Goal: Task Accomplishment & Management: Complete application form

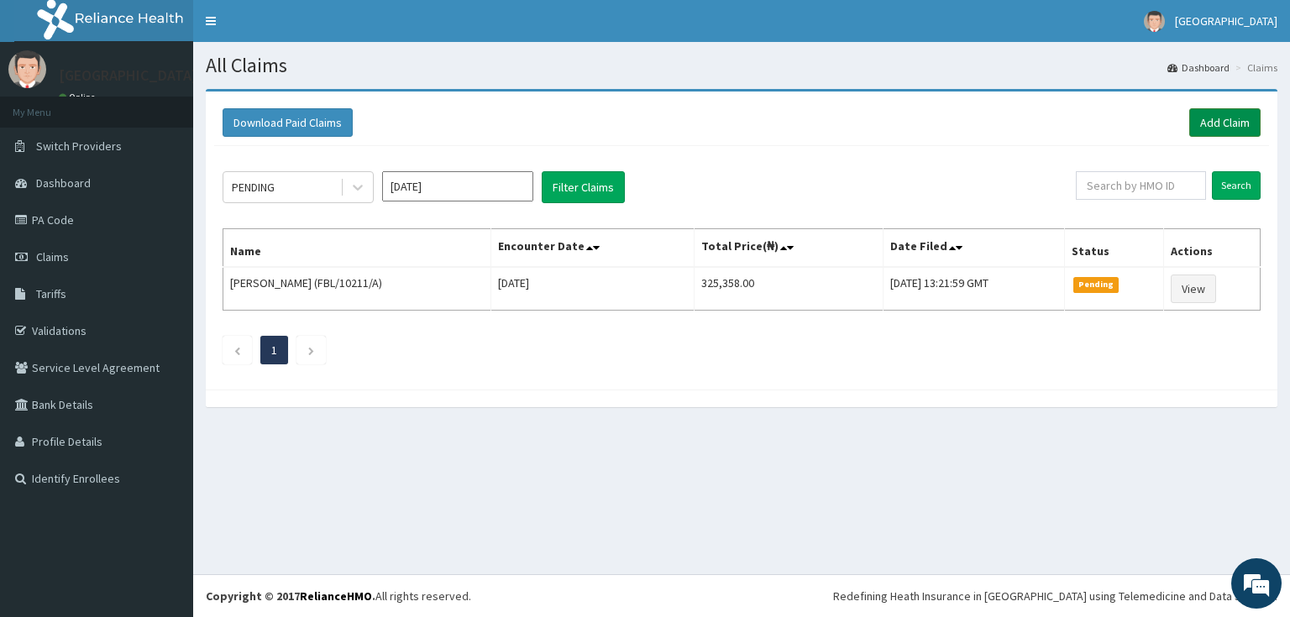
click at [1203, 121] on link "Add Claim" at bounding box center [1224, 122] width 71 height 29
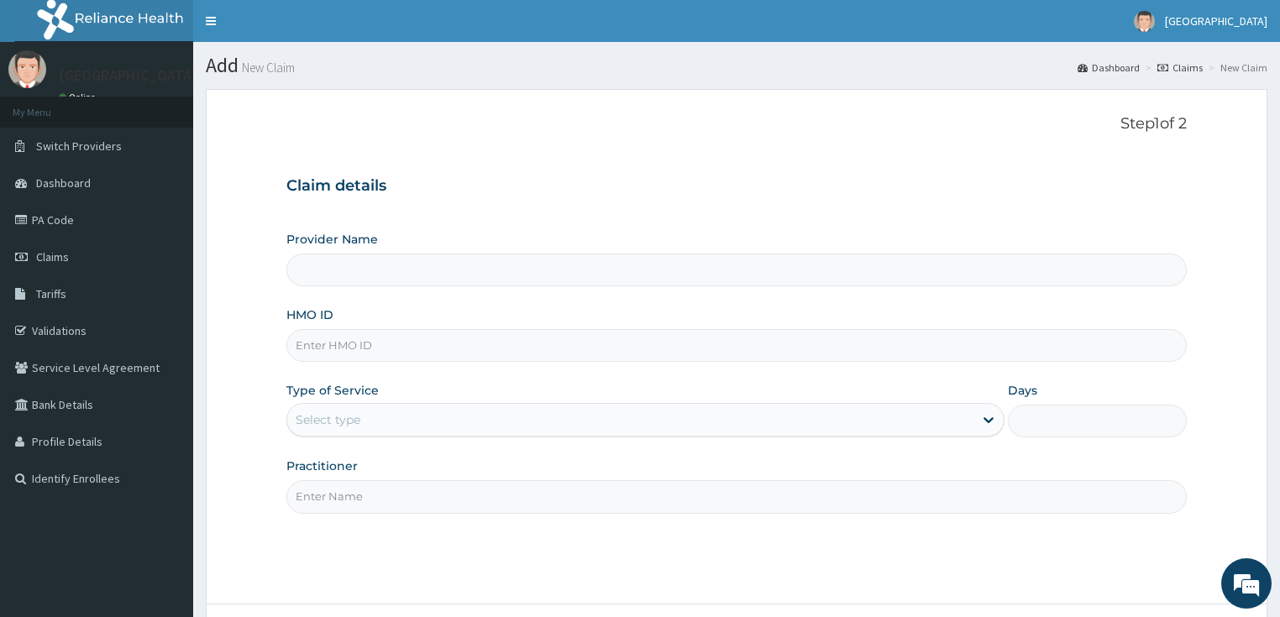
type input "[GEOGRAPHIC_DATA]"
click at [380, 354] on input "HMO ID" at bounding box center [736, 345] width 901 height 33
paste input "FBL/10341/A"
type input "FBL/10341/A"
click at [381, 417] on div "Select type" at bounding box center [630, 419] width 686 height 27
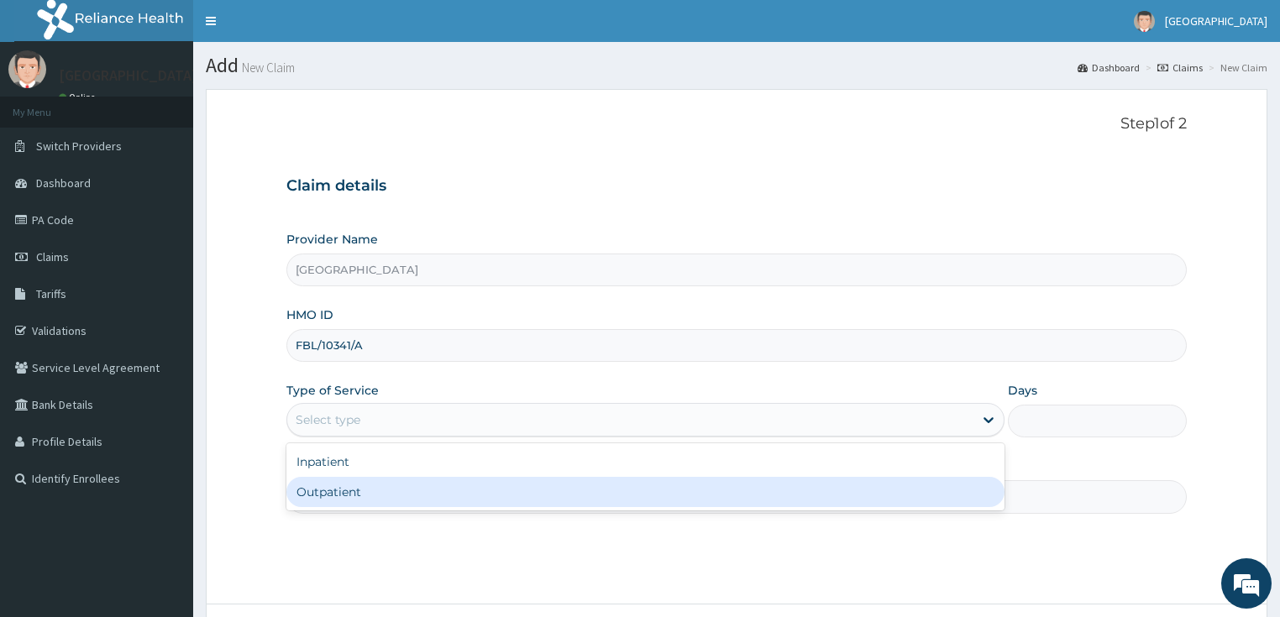
click at [341, 492] on div "Outpatient" at bounding box center [645, 492] width 718 height 30
type input "1"
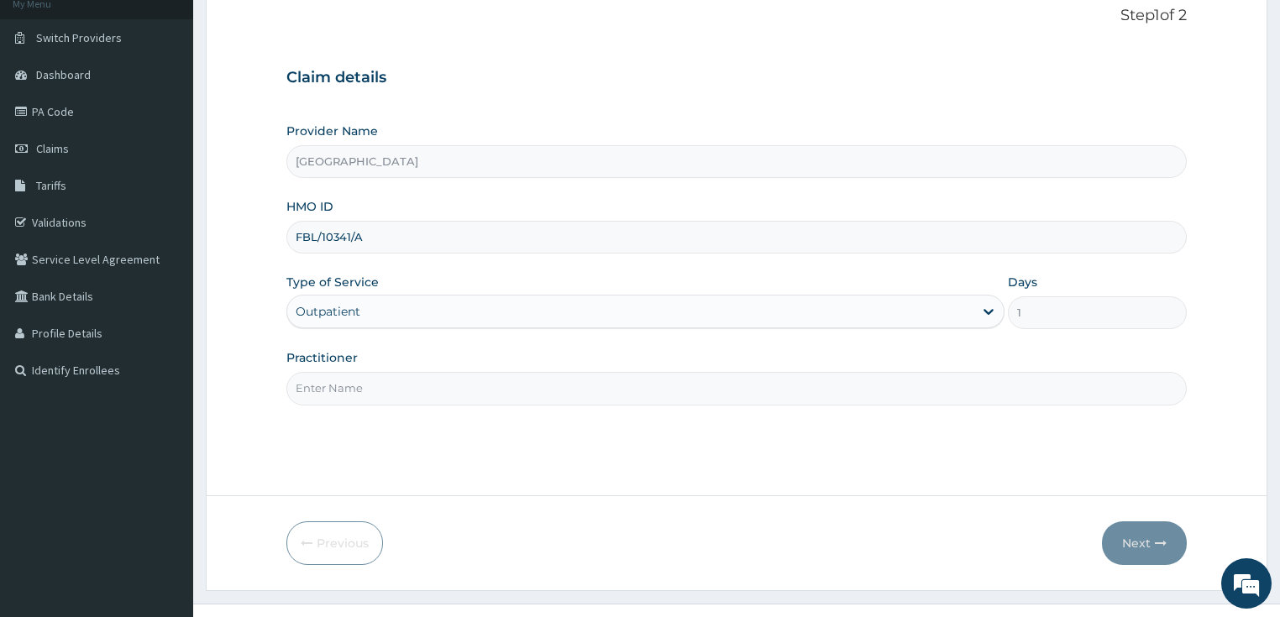
scroll to position [137, 0]
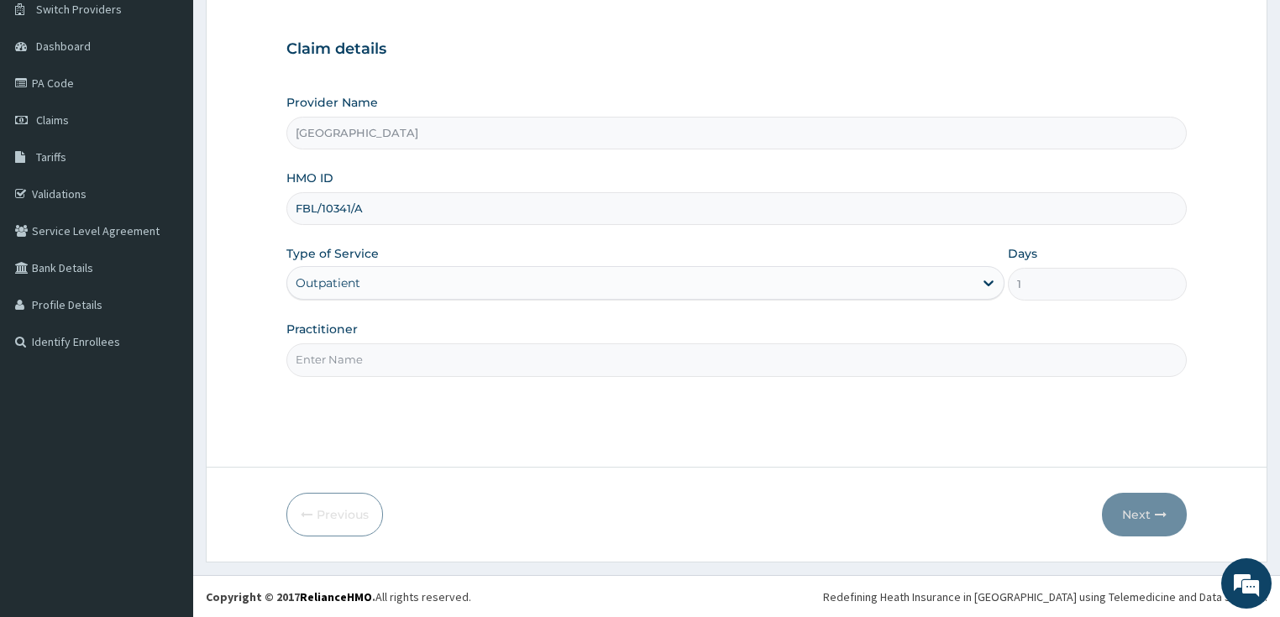
click at [393, 349] on input "Practitioner" at bounding box center [736, 359] width 901 height 33
click at [356, 355] on input "Practitioner" at bounding box center [736, 359] width 901 height 33
type input "DR SALAMI"
click at [688, 422] on div "Step 1 of 2 Claim details Provider Name Bidems Victory Hospital HMO ID FBL/1034…" at bounding box center [736, 209] width 901 height 463
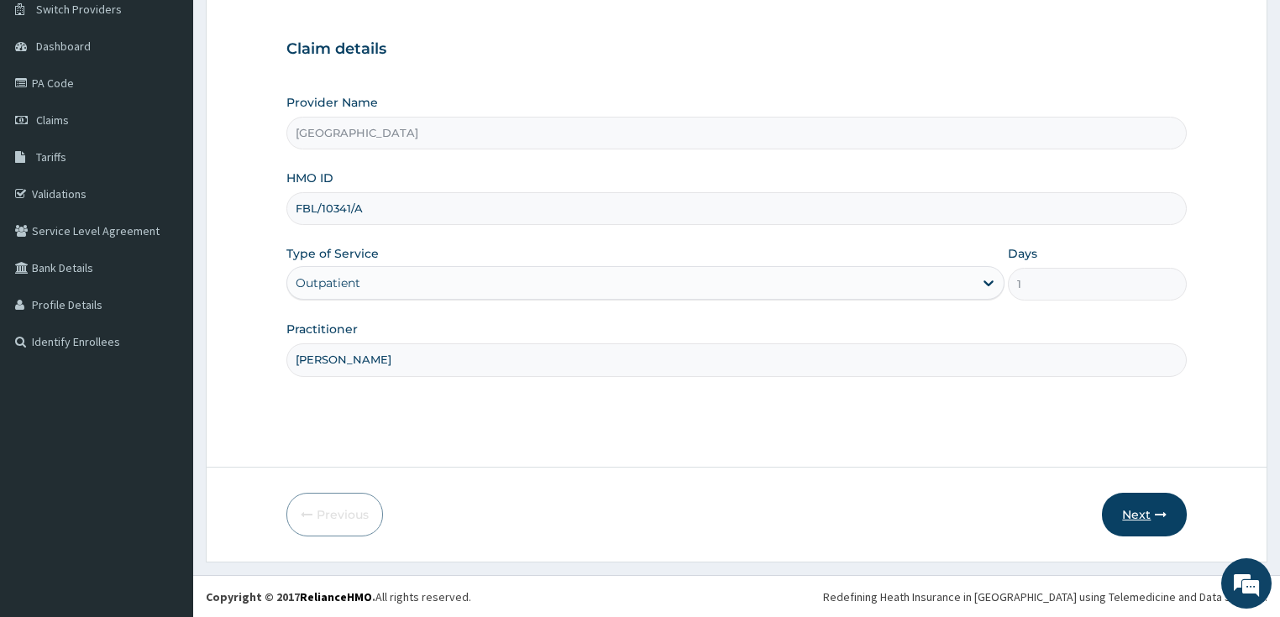
click at [1145, 506] on button "Next" at bounding box center [1144, 515] width 85 height 44
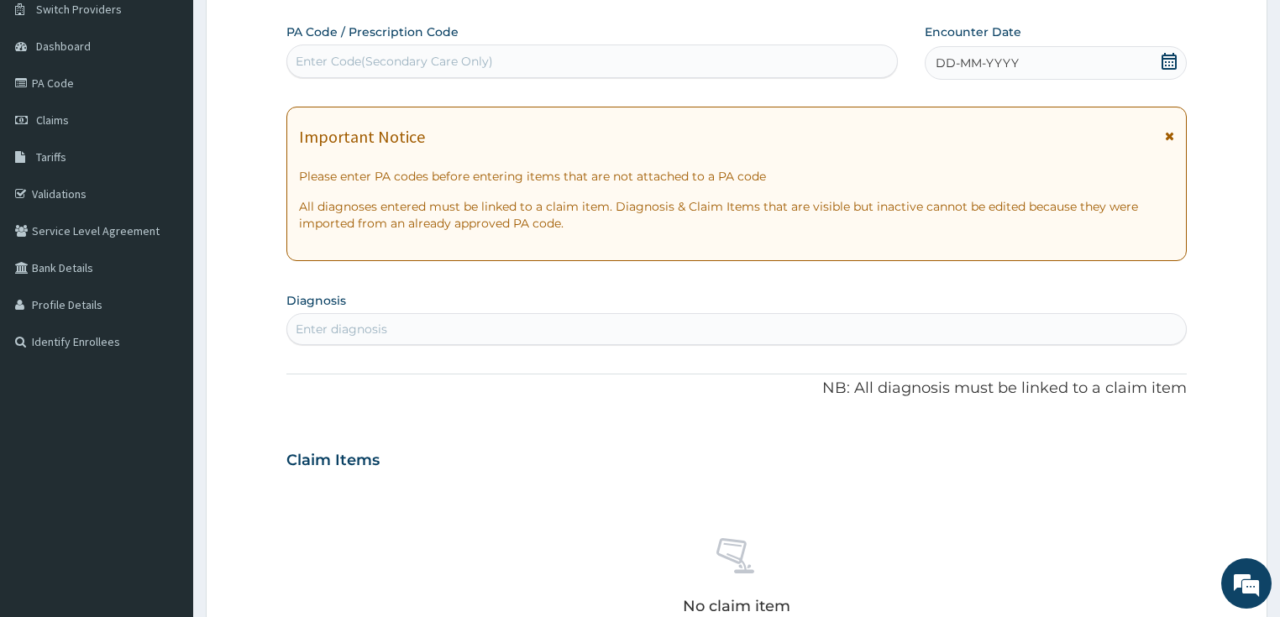
click at [423, 58] on div "Enter Code(Secondary Care Only)" at bounding box center [394, 61] width 197 height 17
paste input "PA/098295"
type input "PA/098295"
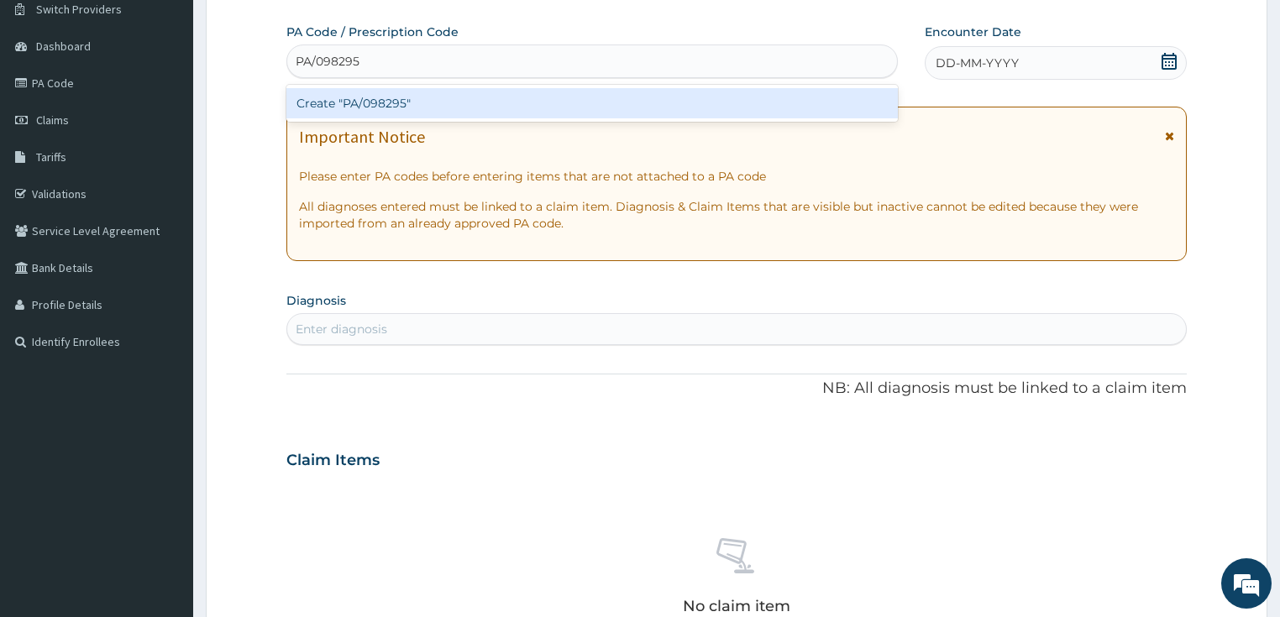
click at [390, 106] on div "Create "PA/098295"" at bounding box center [591, 103] width 611 height 30
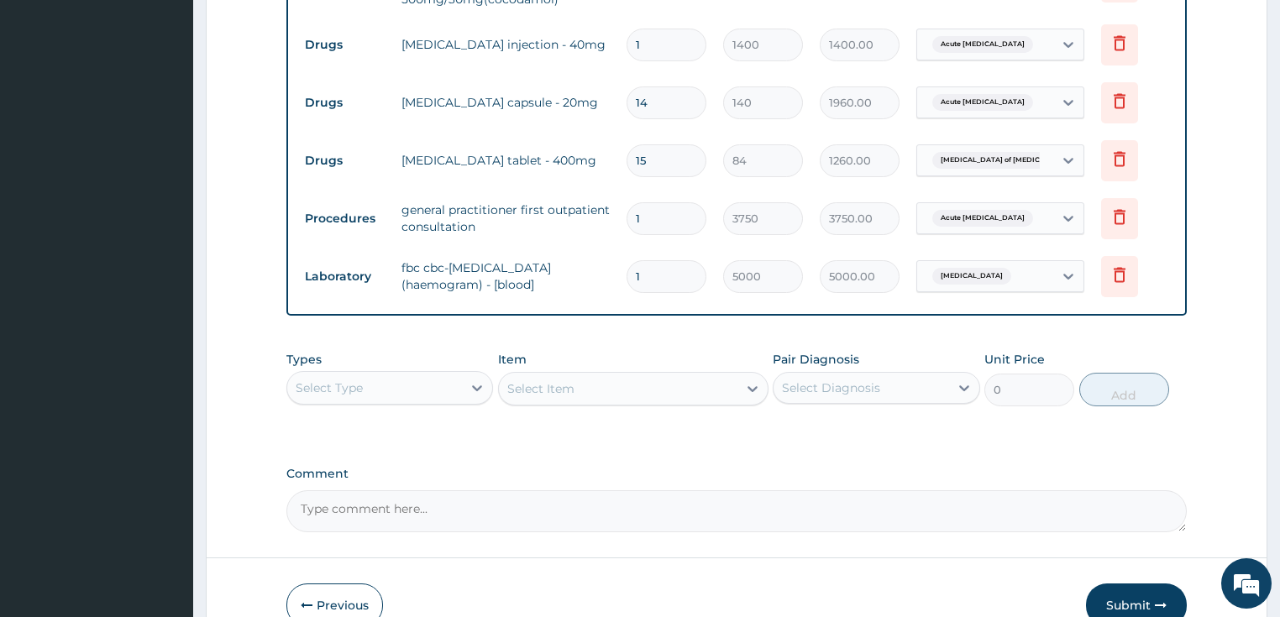
scroll to position [1088, 0]
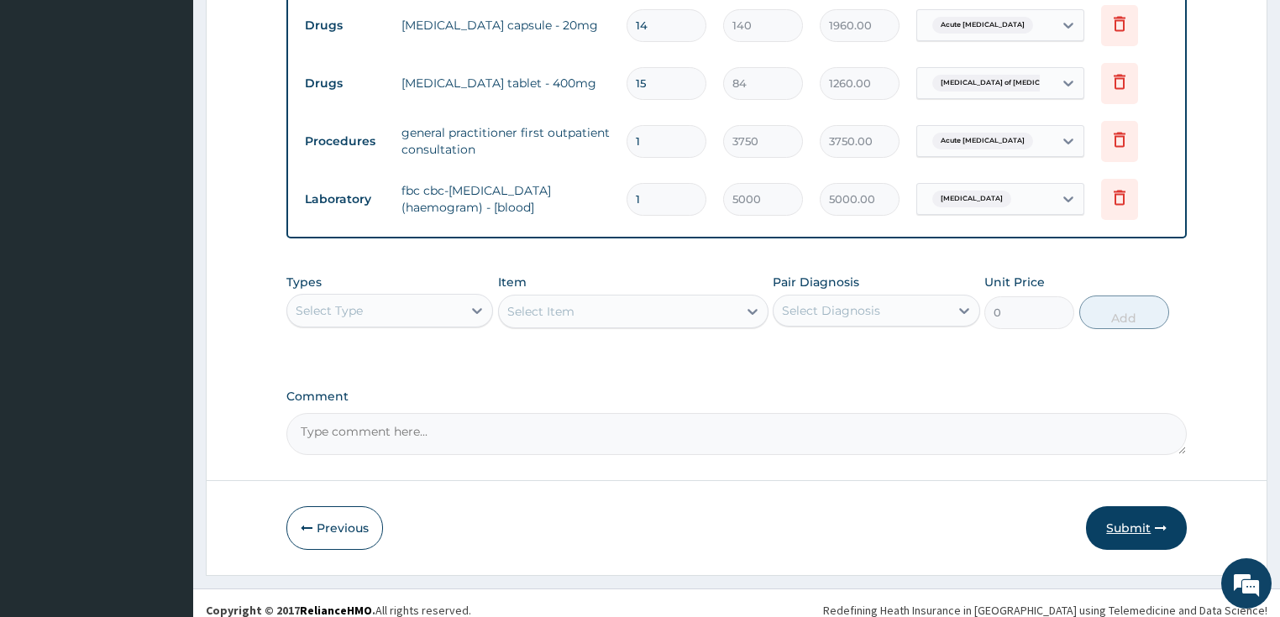
click at [1124, 511] on button "Submit" at bounding box center [1136, 528] width 101 height 44
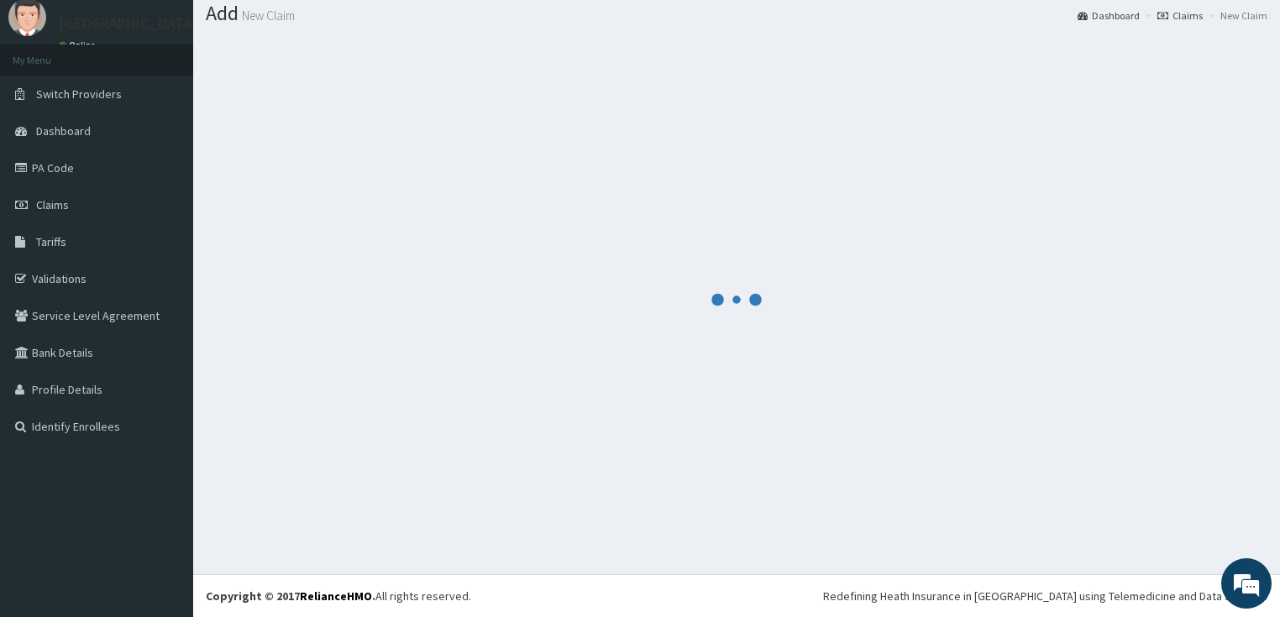
scroll to position [51, 0]
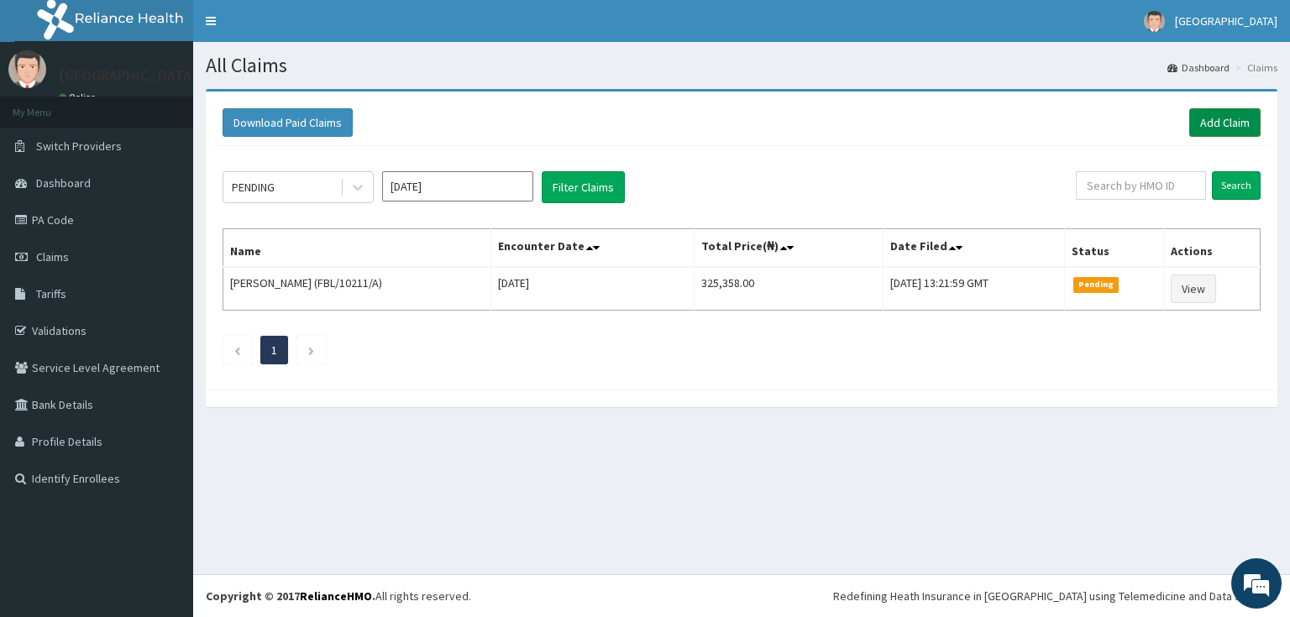
click at [1239, 118] on link "Add Claim" at bounding box center [1224, 122] width 71 height 29
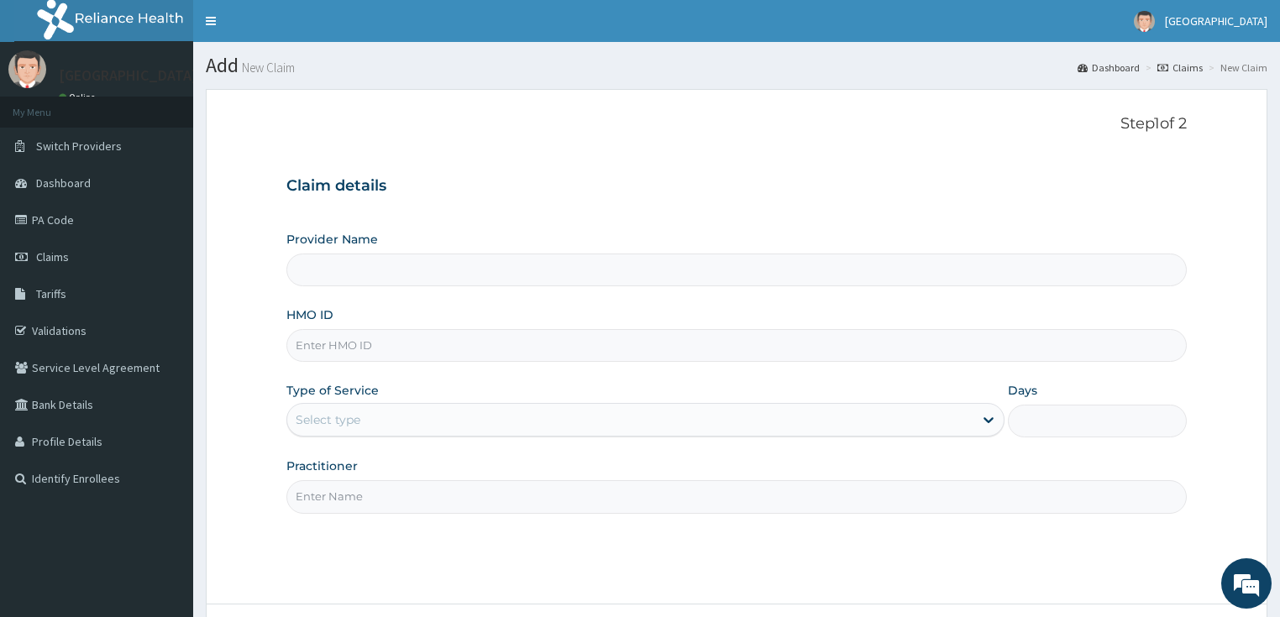
click at [338, 354] on input "HMO ID" at bounding box center [736, 345] width 901 height 33
type input "[GEOGRAPHIC_DATA]"
paste input "RET/46183/A"
type input "RET/46183/A"
click at [327, 427] on div "Select type" at bounding box center [630, 419] width 686 height 27
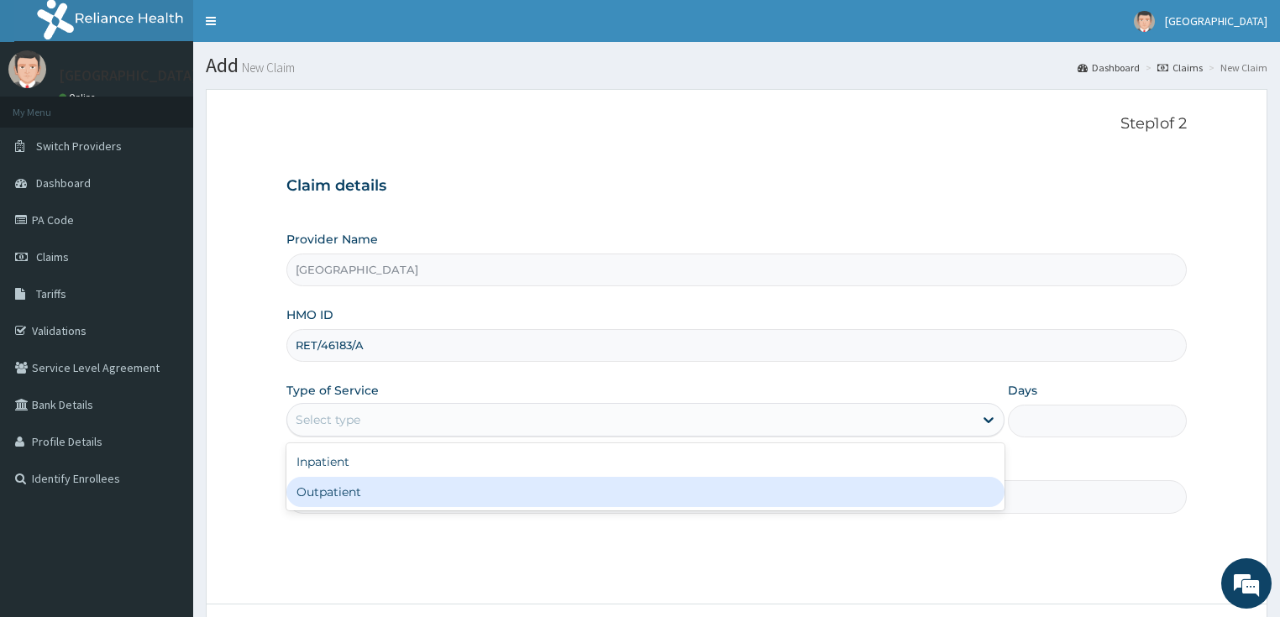
click at [310, 500] on div "Outpatient" at bounding box center [645, 492] width 718 height 30
type input "1"
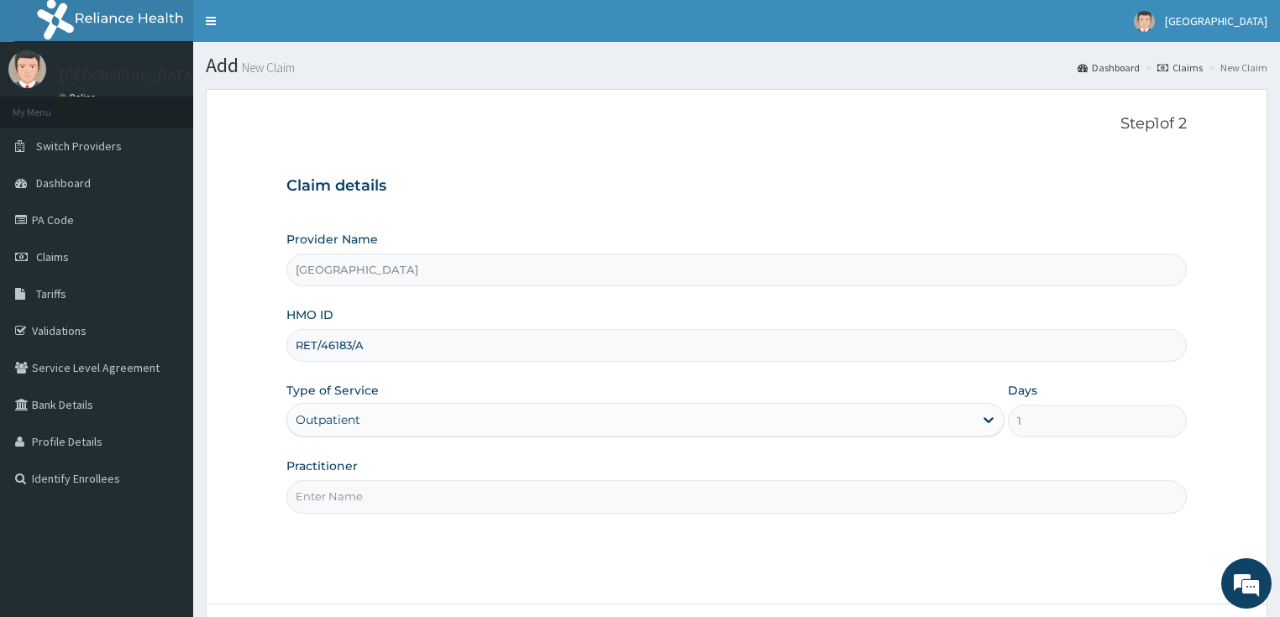
click at [309, 490] on input "Practitioner" at bounding box center [736, 496] width 901 height 33
type input "DR SALAMI"
drag, startPoint x: 603, startPoint y: 539, endPoint x: 682, endPoint y: 497, distance: 89.4
click at [605, 537] on div "Step 1 of 2 Claim details Provider Name Bidems Victory Hospital HMO ID RET/4618…" at bounding box center [736, 346] width 901 height 463
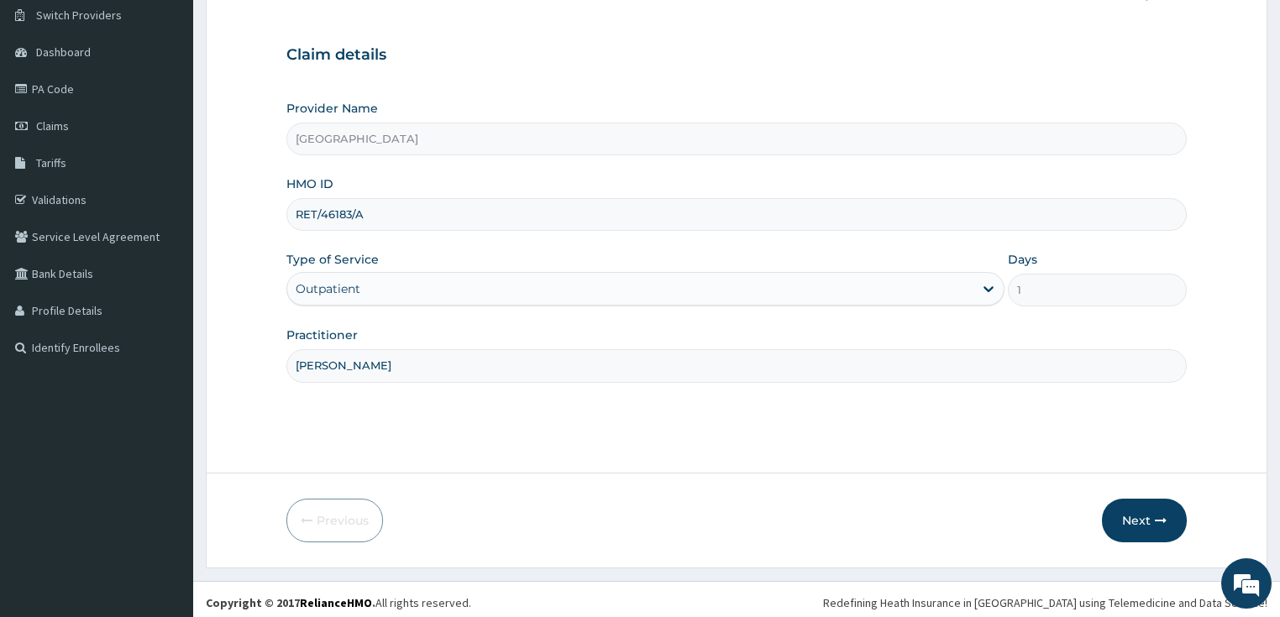
scroll to position [137, 0]
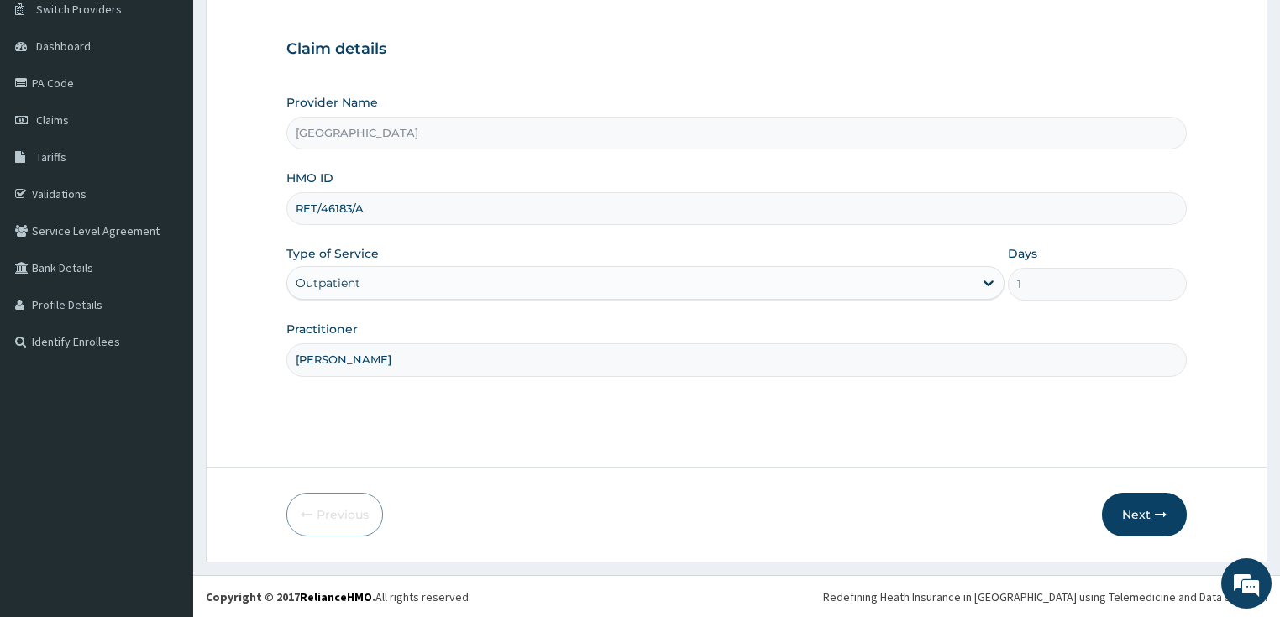
click at [1146, 504] on button "Next" at bounding box center [1144, 515] width 85 height 44
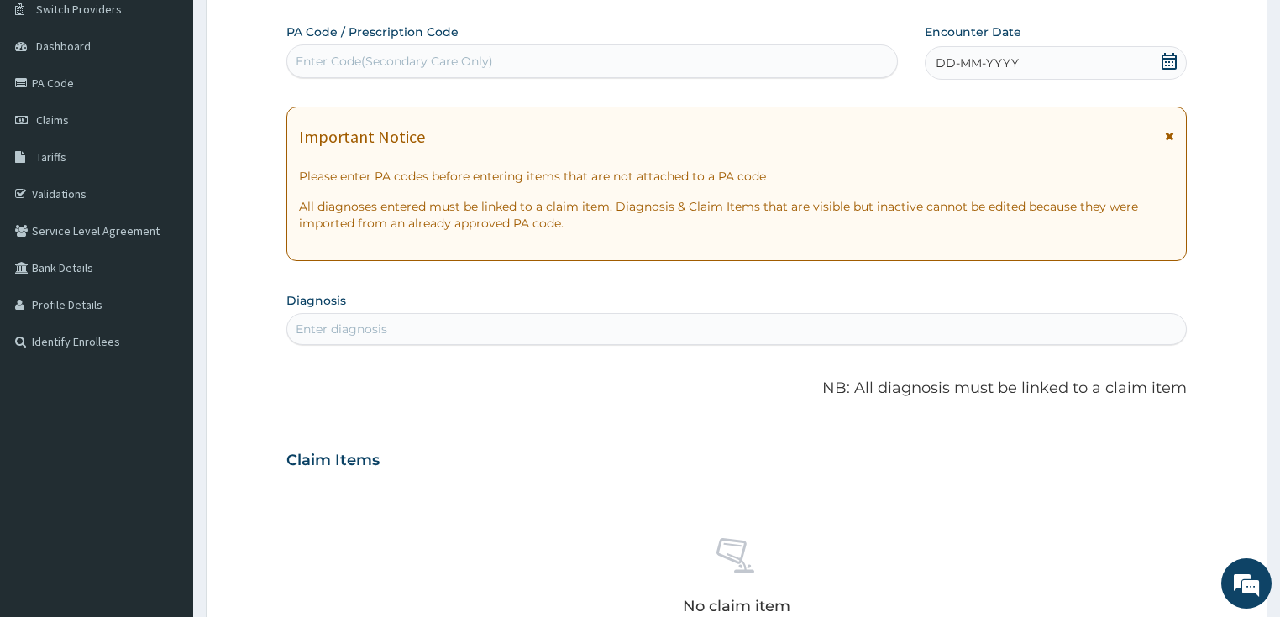
click at [391, 60] on div "Enter Code(Secondary Care Only)" at bounding box center [394, 61] width 197 height 17
paste input "PA/837B97"
type input "PA/837B97"
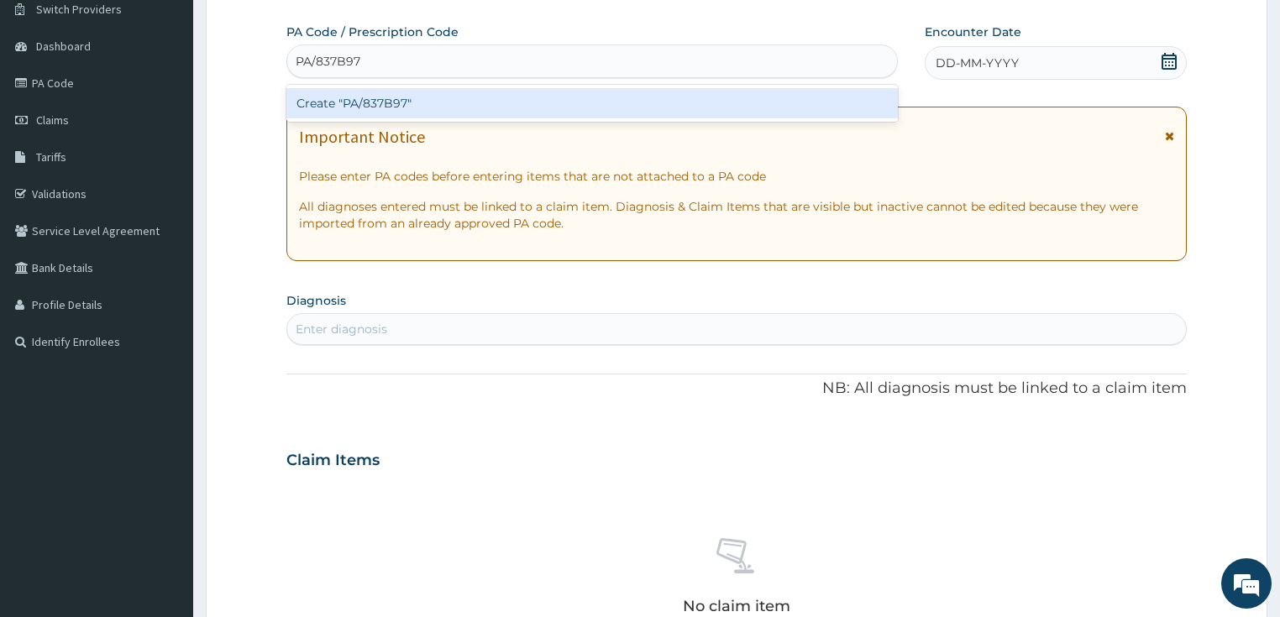
click at [377, 99] on div "Create "PA/837B97"" at bounding box center [591, 103] width 611 height 30
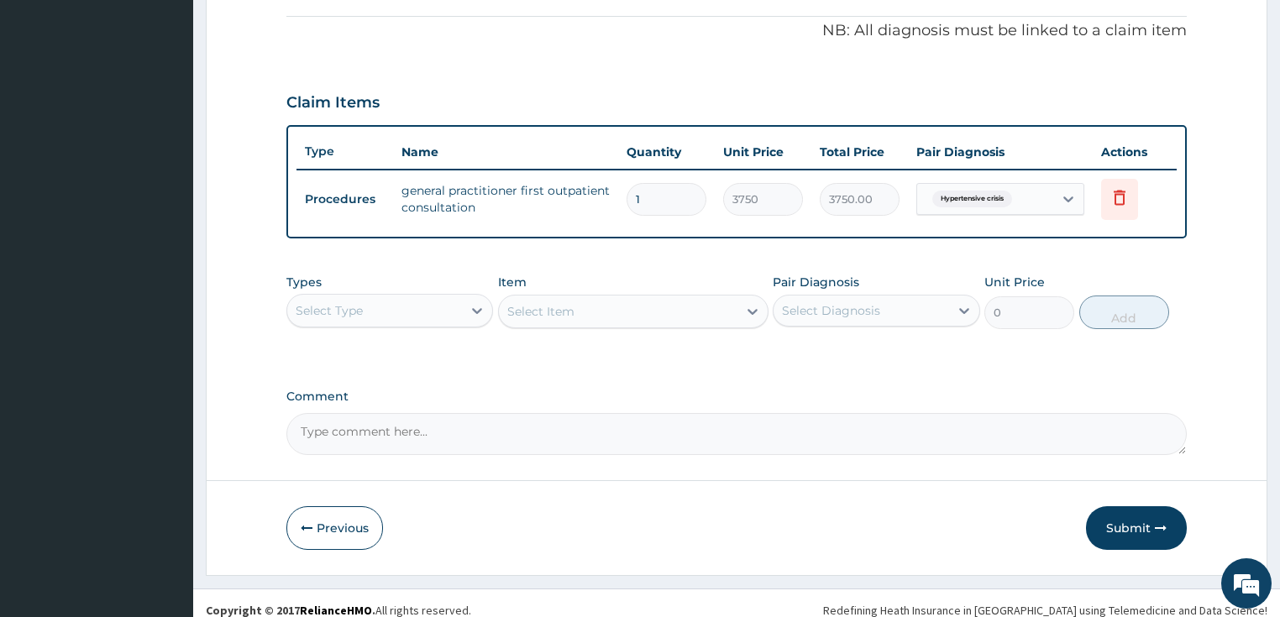
scroll to position [511, 0]
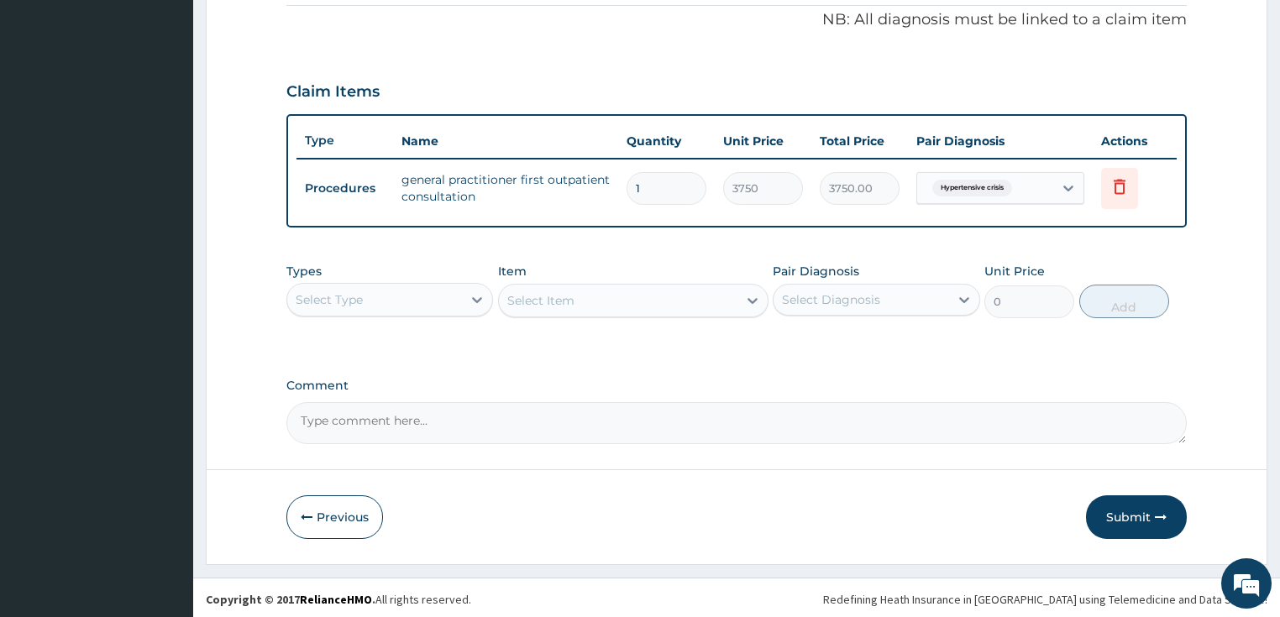
drag, startPoint x: 1148, startPoint y: 514, endPoint x: 987, endPoint y: 459, distance: 170.2
click at [1146, 514] on button "Submit" at bounding box center [1136, 517] width 101 height 44
